Goal: Transaction & Acquisition: Purchase product/service

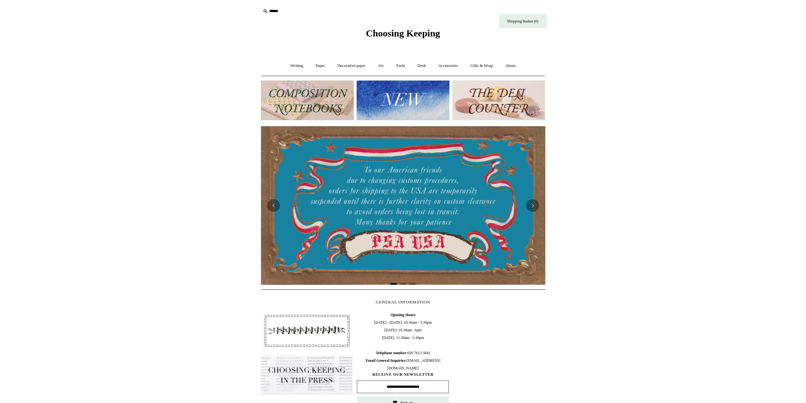
click at [382, 98] on img at bounding box center [403, 100] width 93 height 40
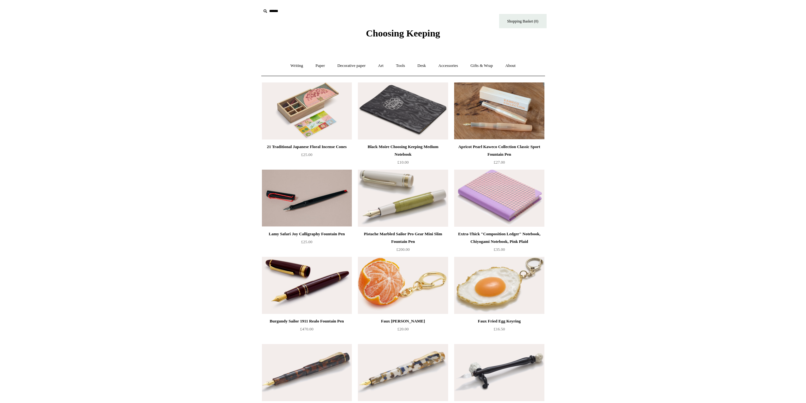
drag, startPoint x: 631, startPoint y: 330, endPoint x: 621, endPoint y: 114, distance: 216.3
click at [500, 109] on img at bounding box center [499, 110] width 90 height 57
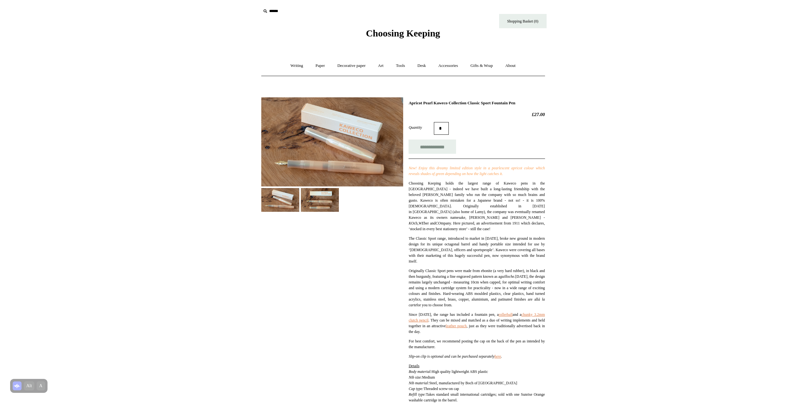
click at [369, 146] on img at bounding box center [332, 141] width 142 height 89
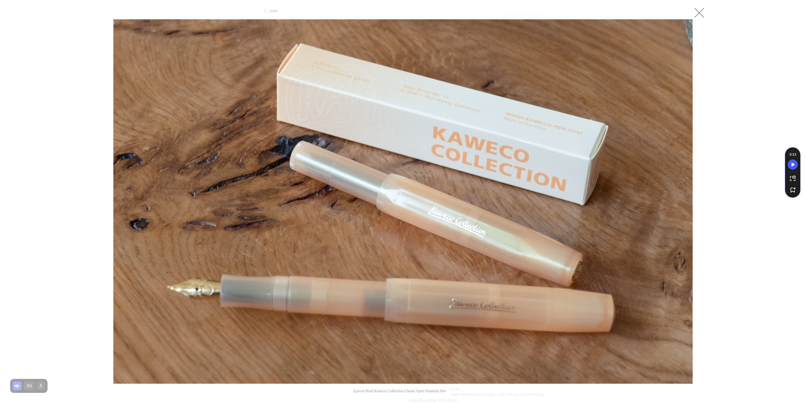
click at [784, 222] on div at bounding box center [403, 332] width 806 height 664
